Goal: Task Accomplishment & Management: Use online tool/utility

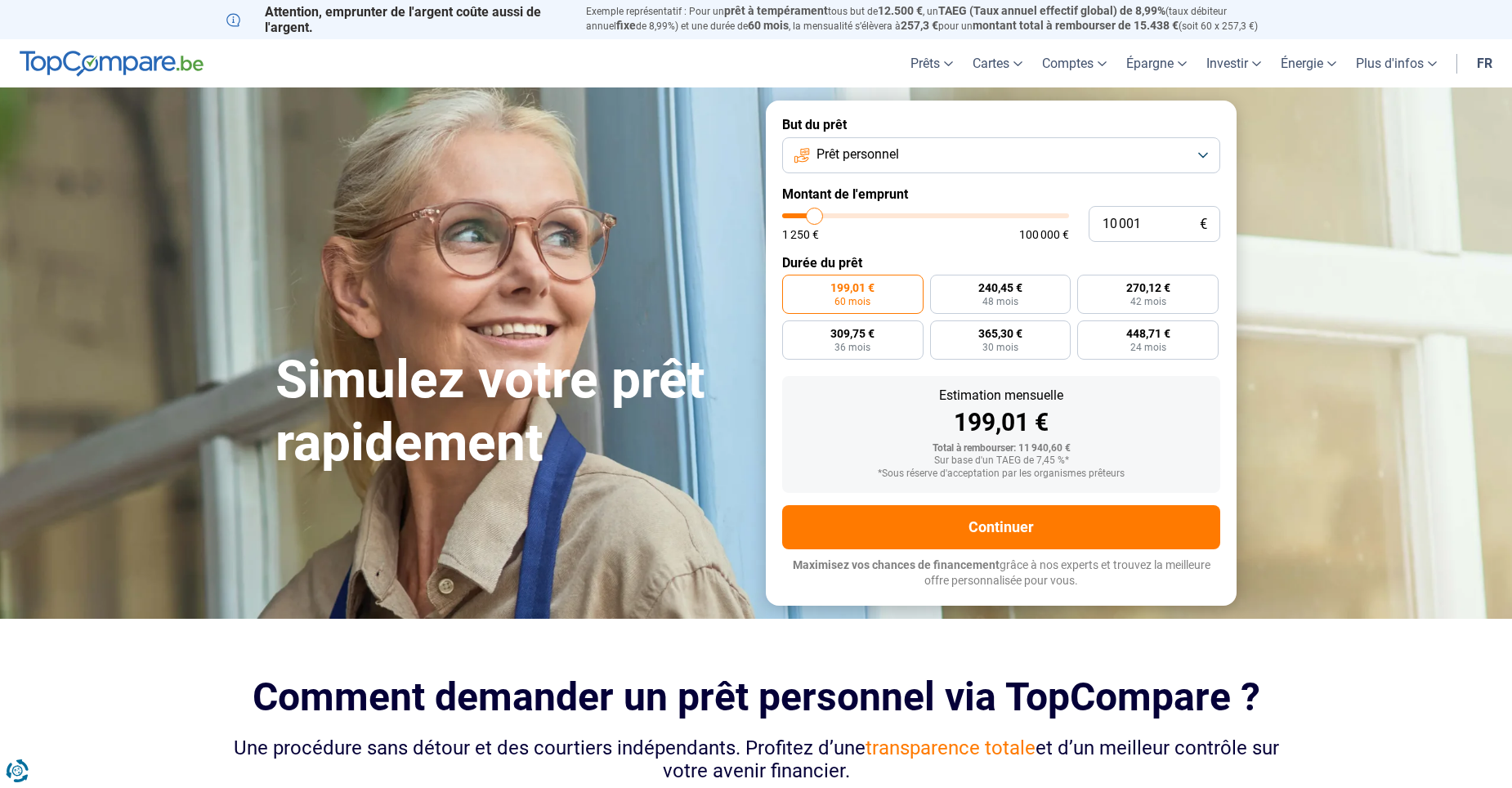
type input "12 500"
type input "12500"
type input "22 250"
type input "22250"
type input "32 750"
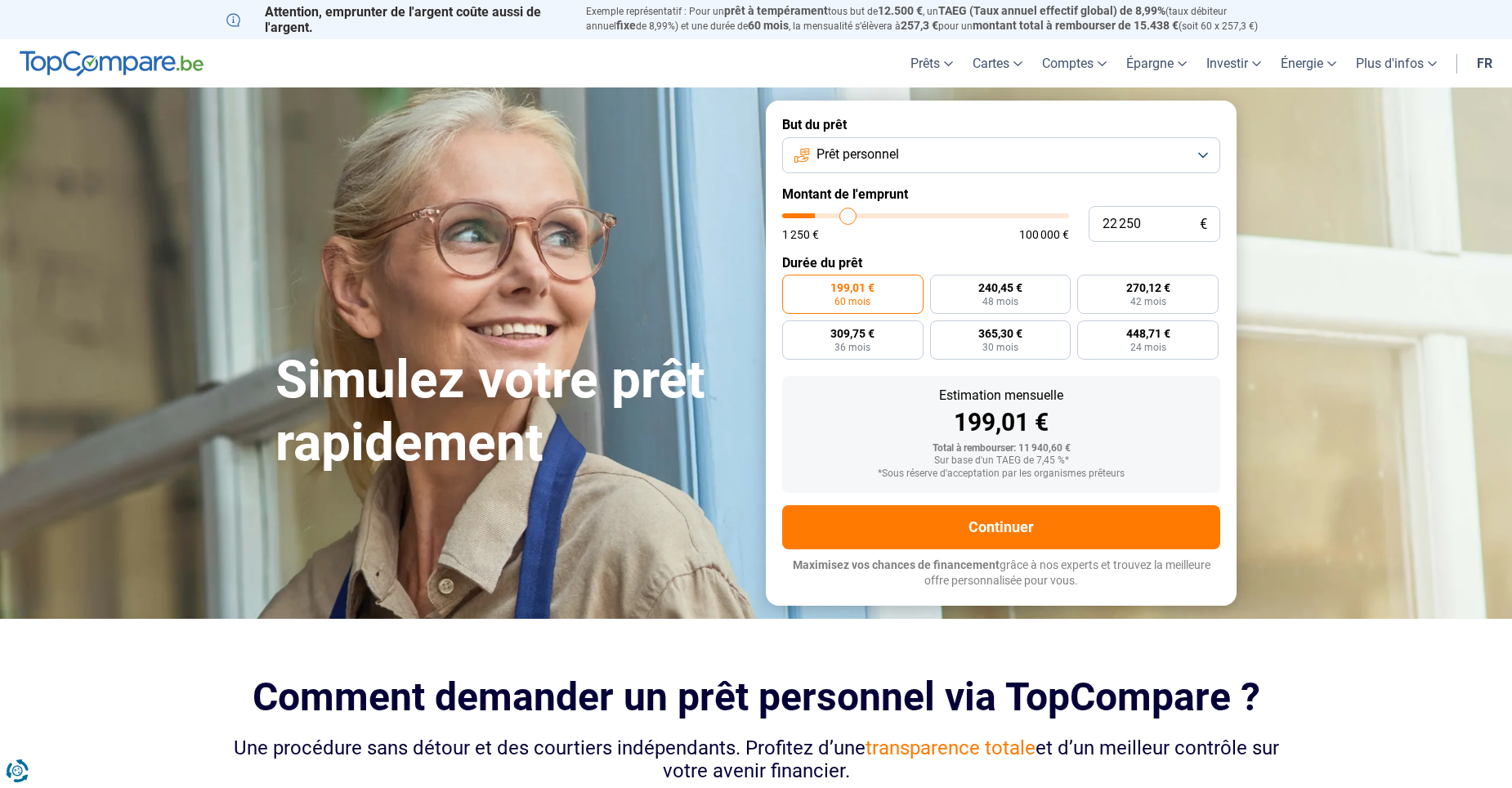
type input "32750"
type input "49 750"
type input "49750"
type input "66 500"
type input "66500"
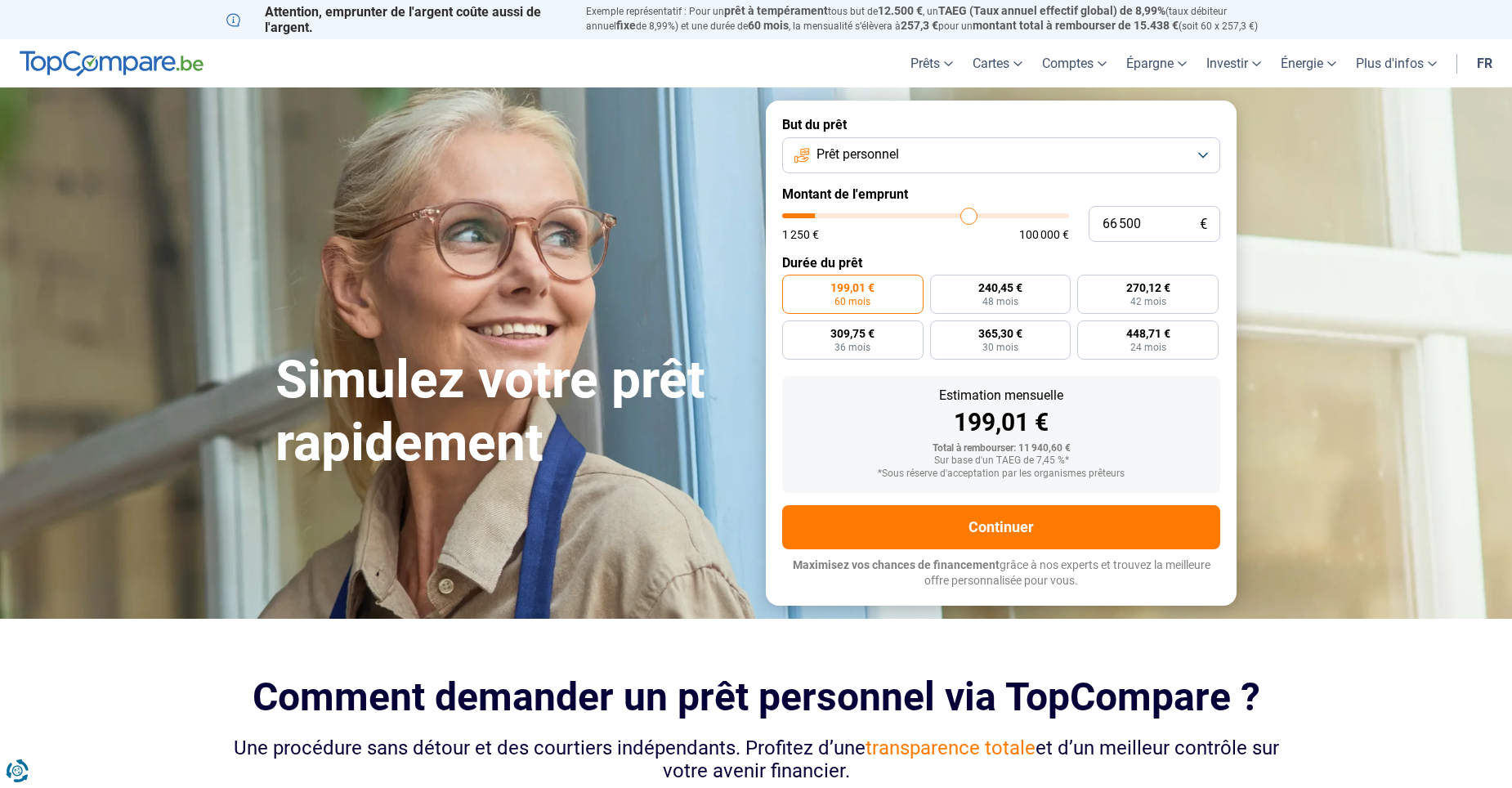
type input "80 750"
type input "80750"
type input "93 500"
type input "93500"
type input "100 000"
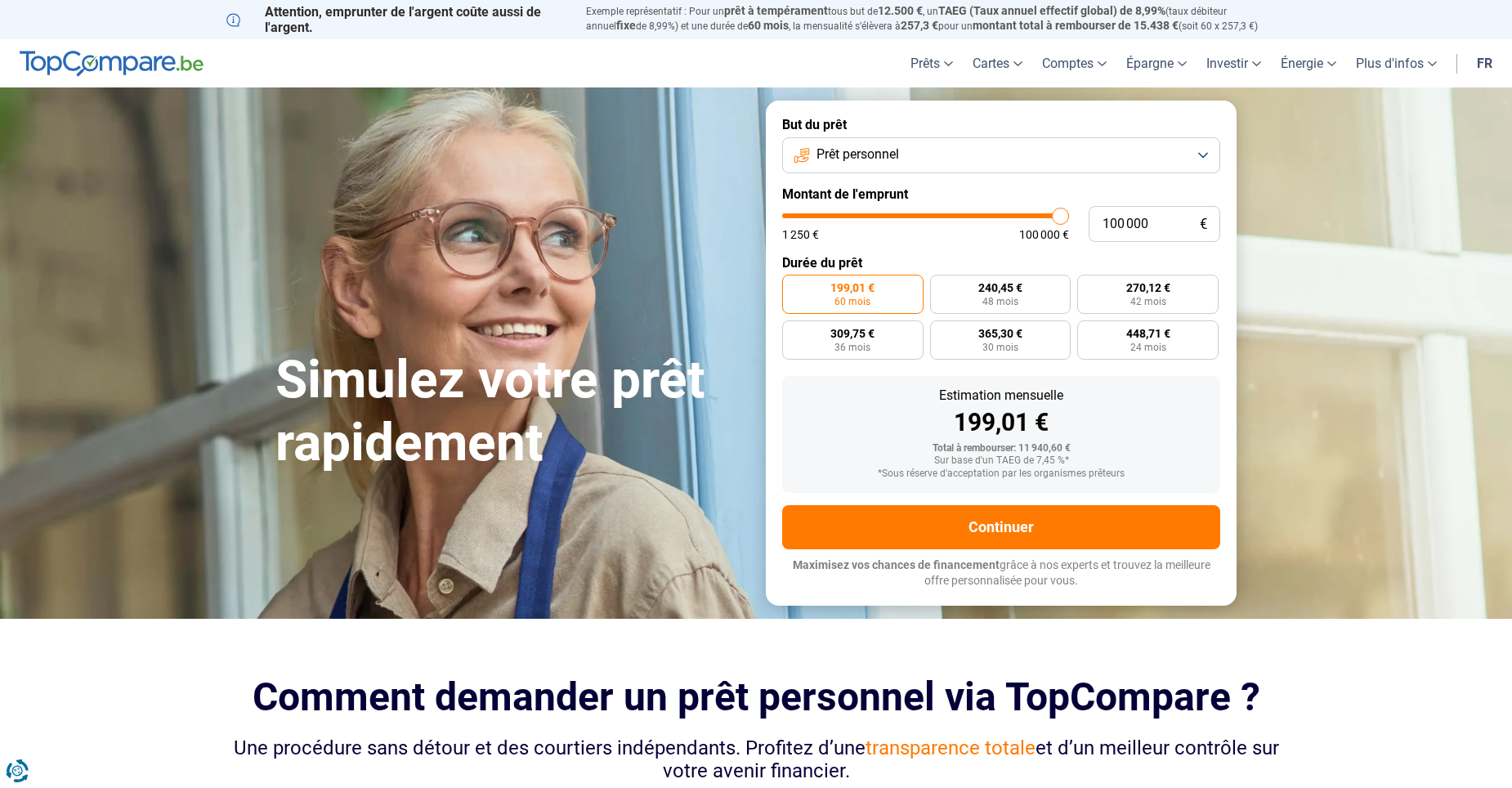
drag, startPoint x: 817, startPoint y: 219, endPoint x: 1109, endPoint y: 209, distance: 292.2
type input "100000"
click at [1069, 213] on input "range" at bounding box center [926, 215] width 287 height 5
radio input "false"
